Goal: Information Seeking & Learning: Learn about a topic

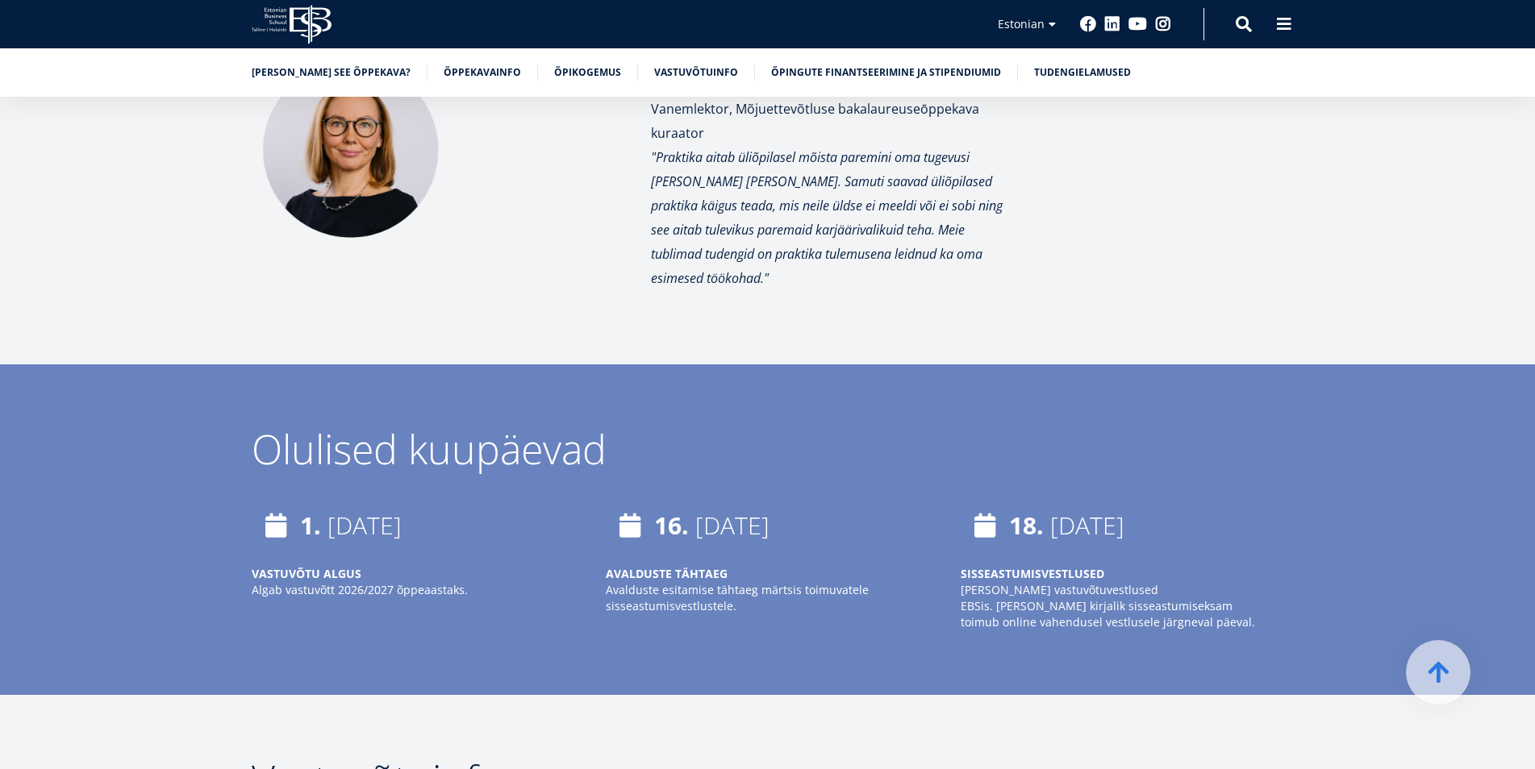
scroll to position [5366, 0]
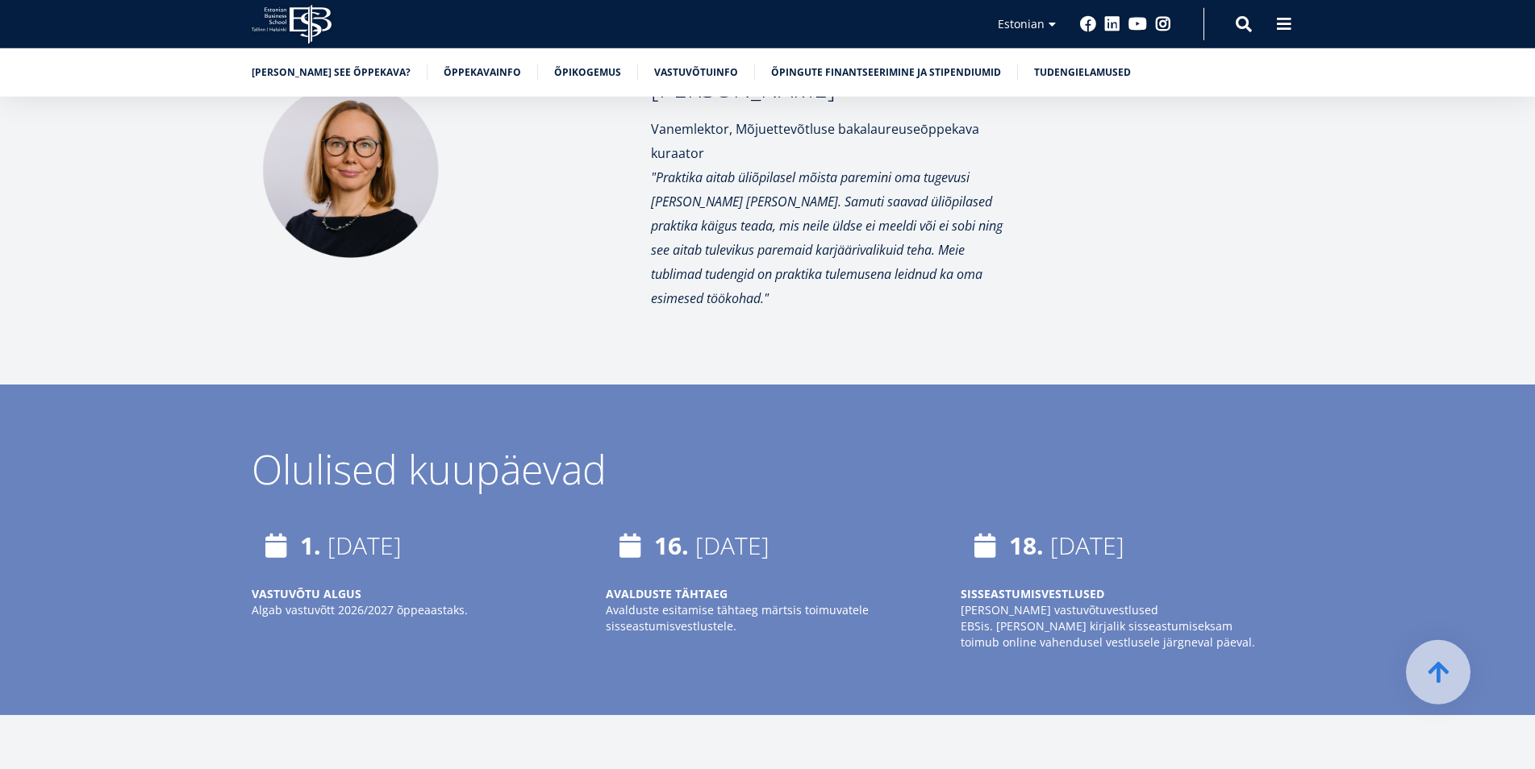
drag, startPoint x: 245, startPoint y: 375, endPoint x: 741, endPoint y: 351, distance: 496.5
click at [741, 449] on div "Olulised kuupäevad 1. veebruar 2026 VASTUVÕTU ALGUS Algab vastuvõtt 2026/2027 õ…" at bounding box center [767, 566] width 1161 height 234
click at [370, 529] on time "veebruar 2026" at bounding box center [364, 545] width 74 height 33
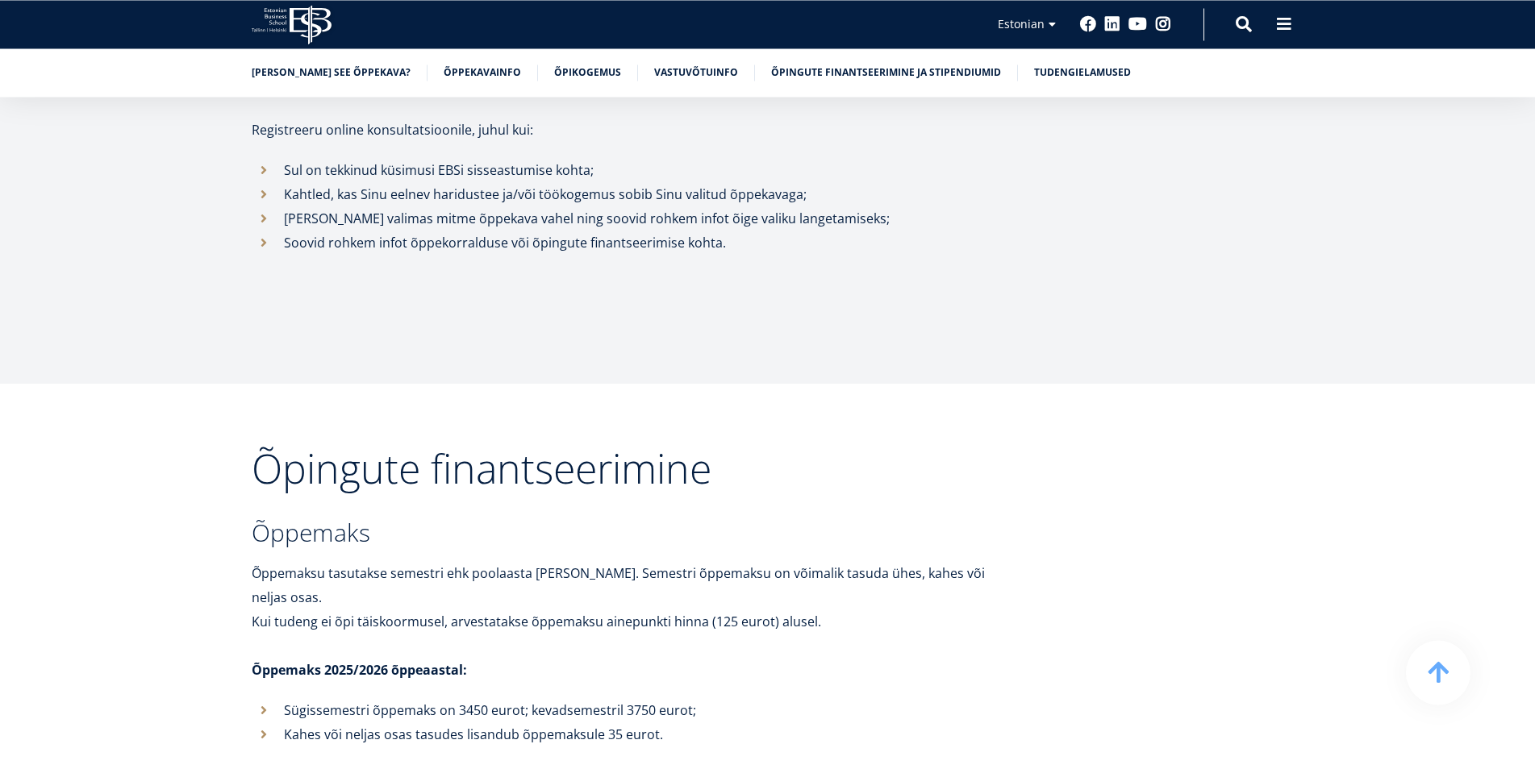
scroll to position [6776, 0]
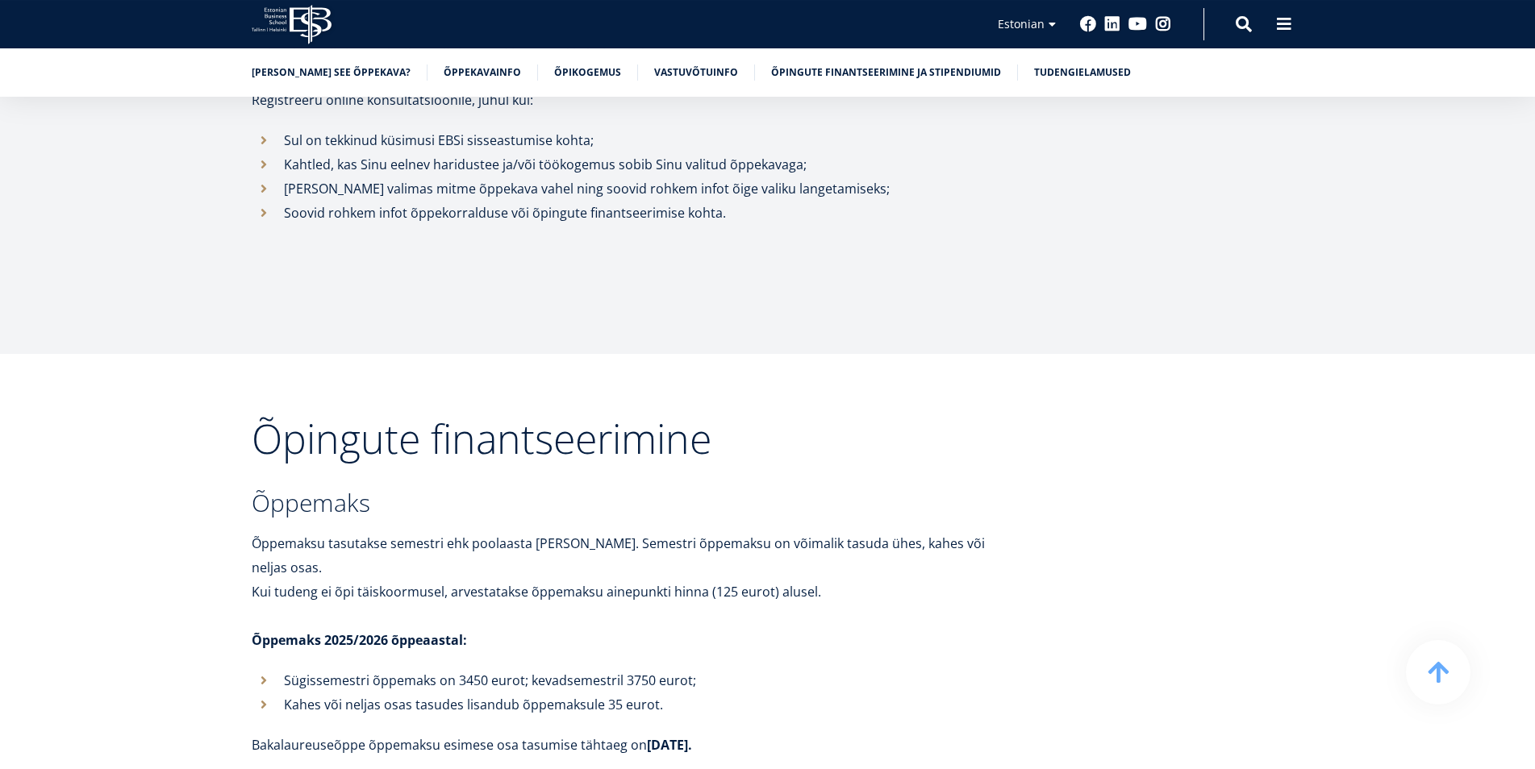
drag, startPoint x: 1548, startPoint y: 671, endPoint x: 1546, endPoint y: 573, distance: 97.6
drag, startPoint x: 451, startPoint y: 554, endPoint x: 512, endPoint y: 559, distance: 61.5
click at [512, 669] on p "Sügissemestri õppemaks on 3450 eurot; kevadsemestril 3750 eurot;" at bounding box center [651, 681] width 734 height 24
drag, startPoint x: 288, startPoint y: 580, endPoint x: 622, endPoint y: 574, distance: 333.9
click at [622, 693] on p "Kahes või neljas osas tasudes lisandub õppemaksule 35 eurot." at bounding box center [651, 705] width 734 height 24
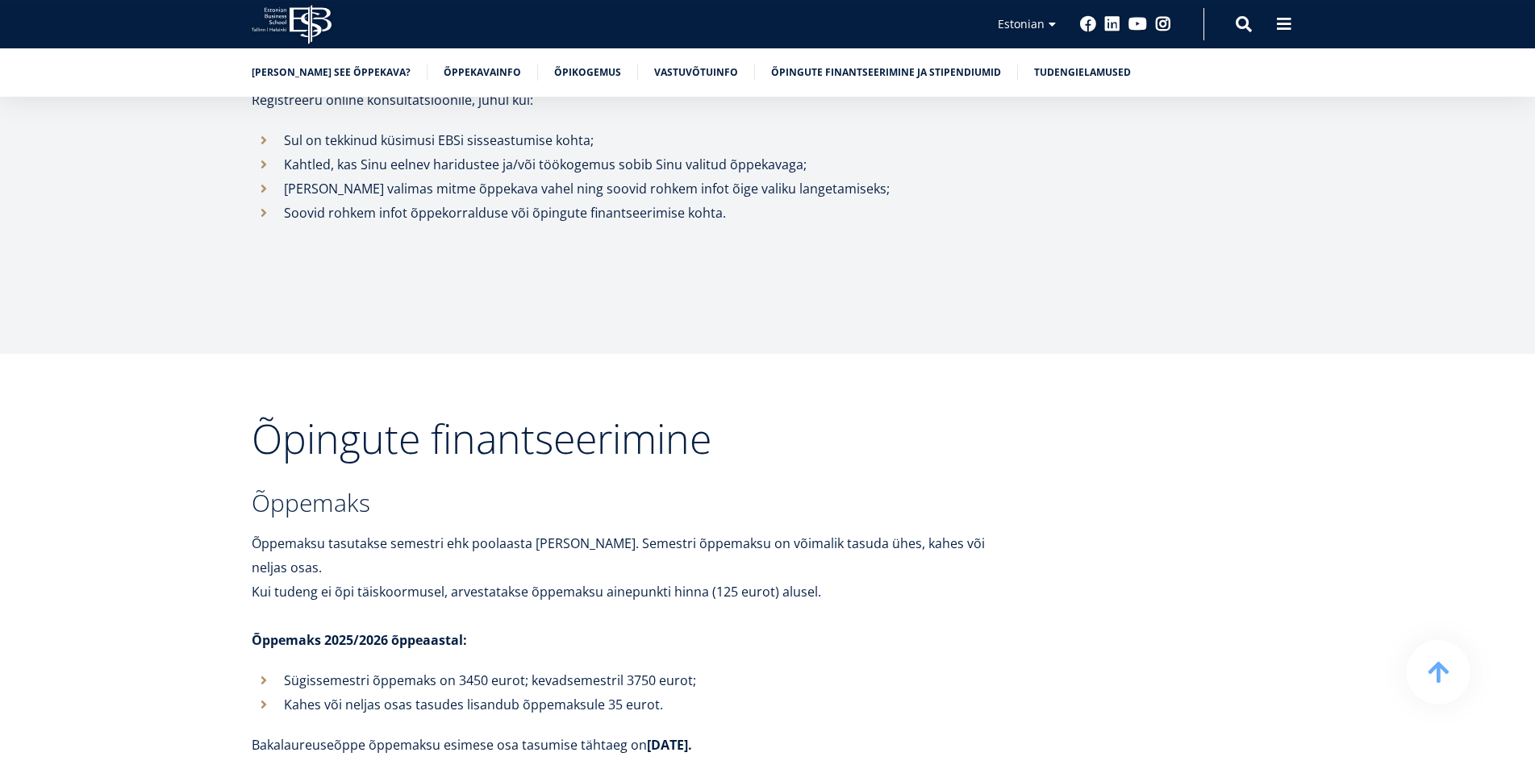
click at [845, 693] on p "Kahes või neljas osas tasudes lisandub õppemaksule 35 eurot." at bounding box center [651, 705] width 734 height 24
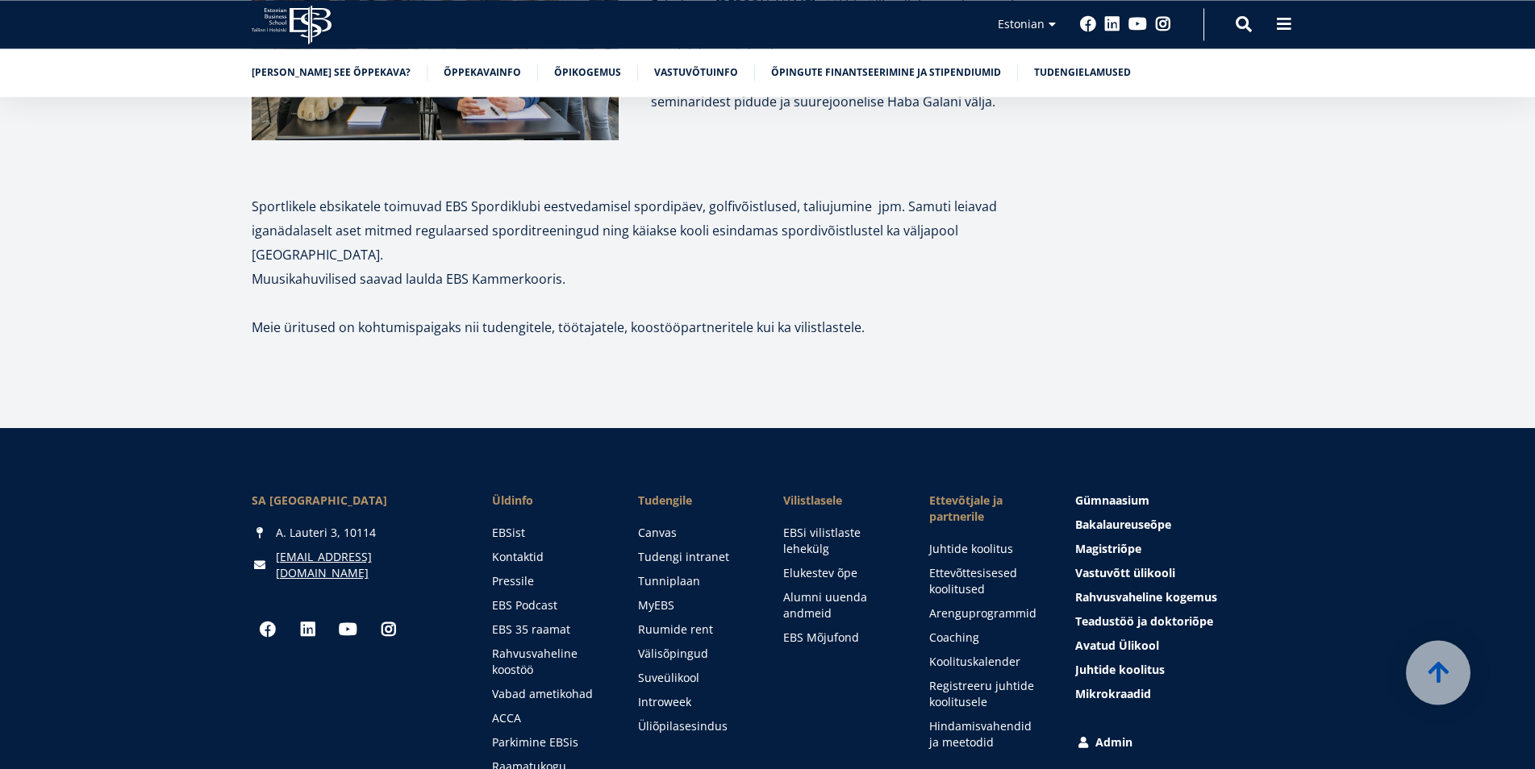
scroll to position [8538, 0]
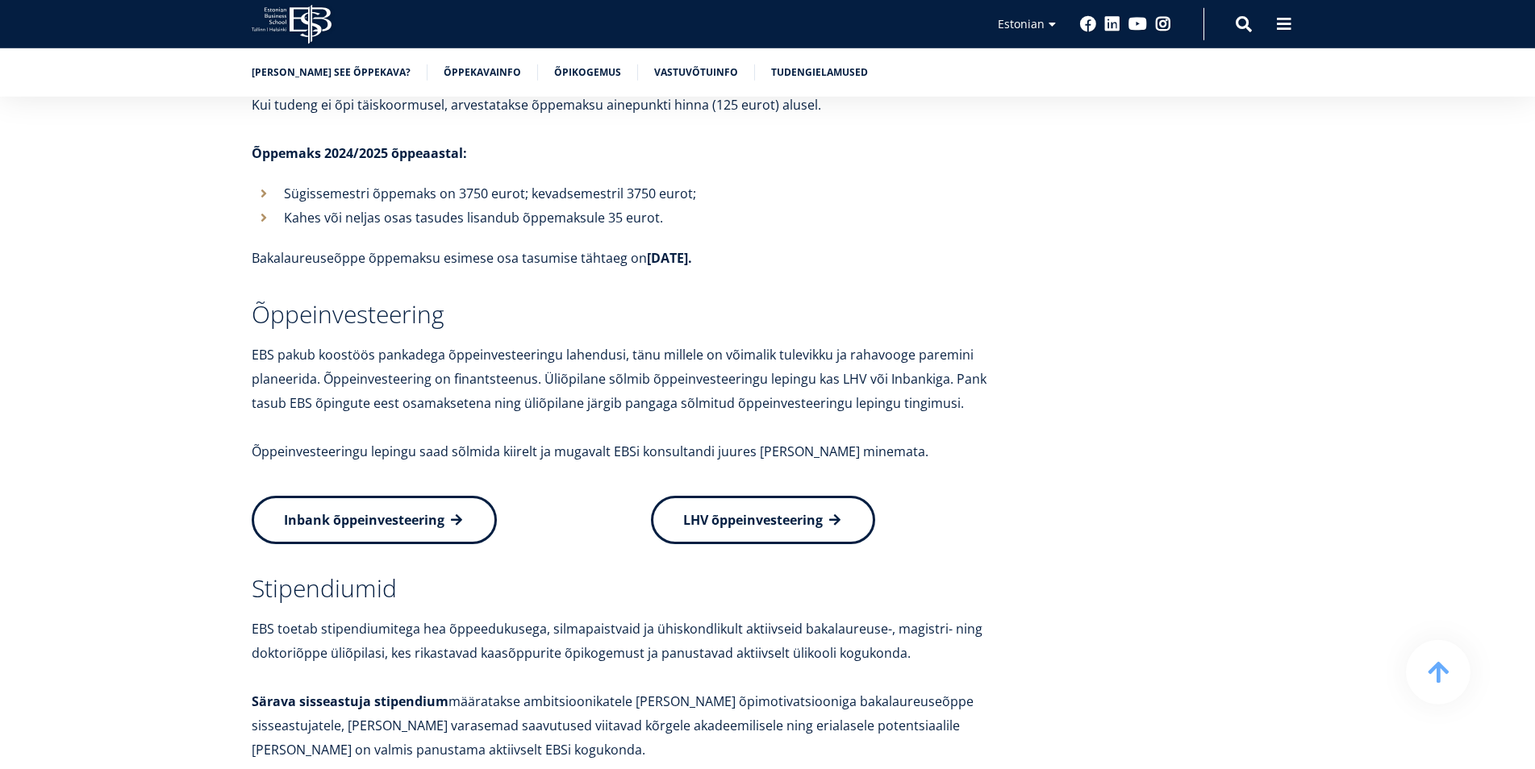
scroll to position [7906, 0]
